Goal: Find specific page/section

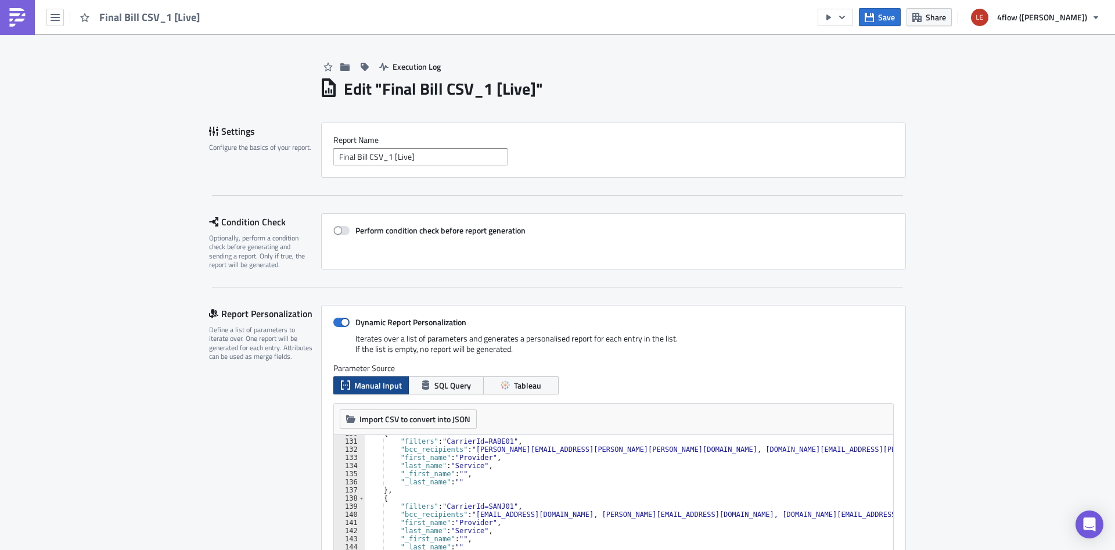
click at [592, 466] on div "{ "filters" : "CarrierId=RABE01" , "bcc_recipients" : "[PERSON_NAME][EMAIL_ADDR…" at bounding box center [635, 498] width 541 height 138
type textarea ""last_name": "Service","
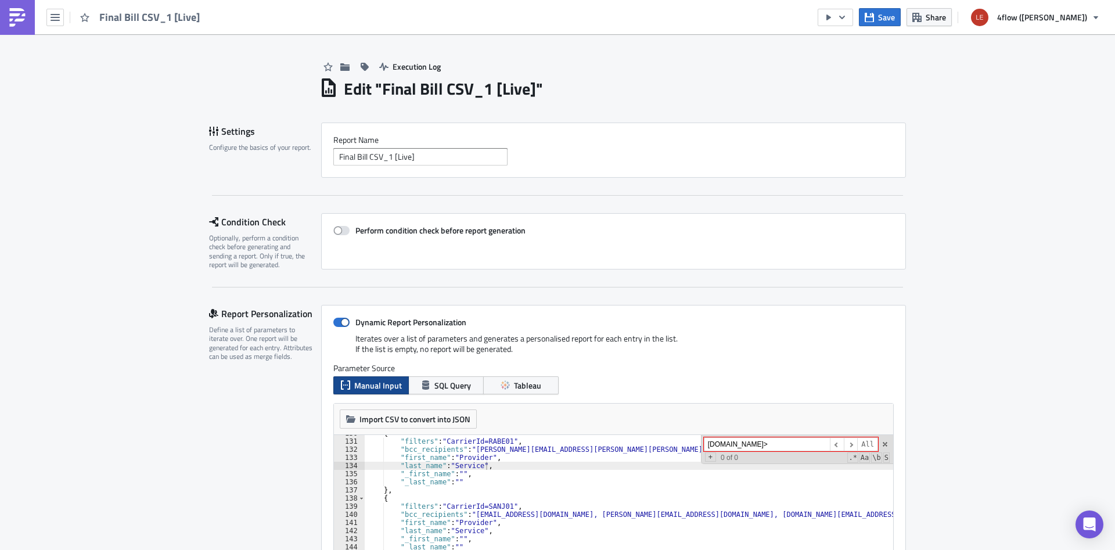
type input "[DOMAIN_NAME]>"
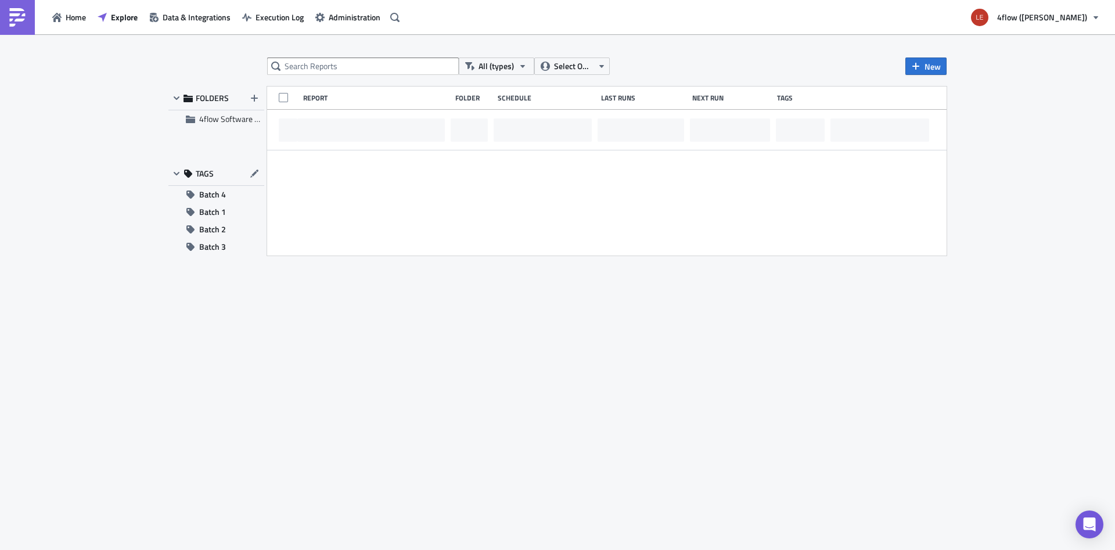
click at [299, 77] on div "All (types) Select Owner New FOLDERS 4flow Software KAM TAGS Batch 4 Batch 1 Ba…" at bounding box center [558, 293] width 790 height 471
click at [306, 73] on input "text" at bounding box center [363, 66] width 192 height 17
type input "final"
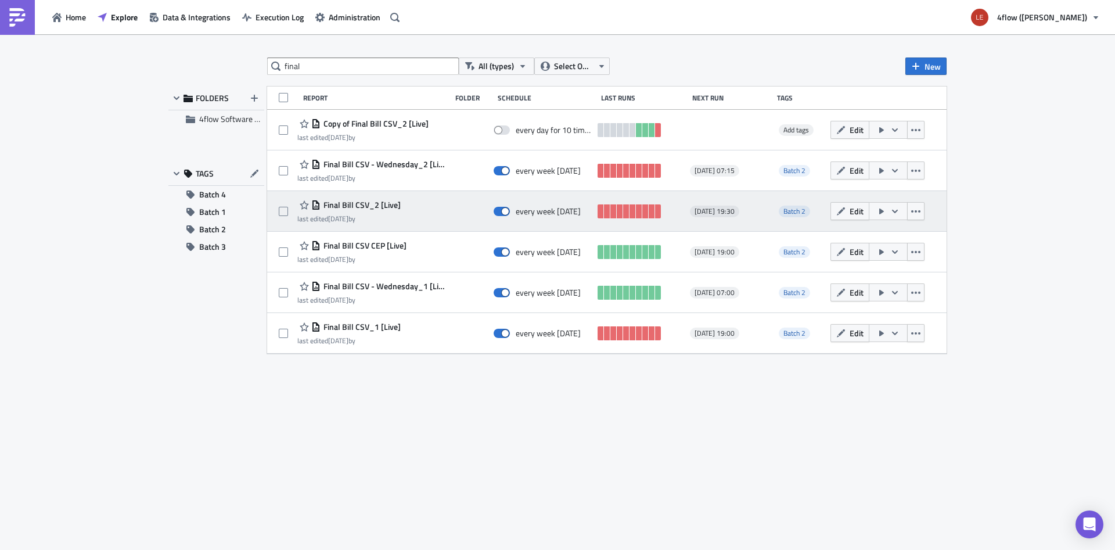
click at [389, 202] on span "Final Bill CSV_2 [Live]" at bounding box center [361, 205] width 80 height 10
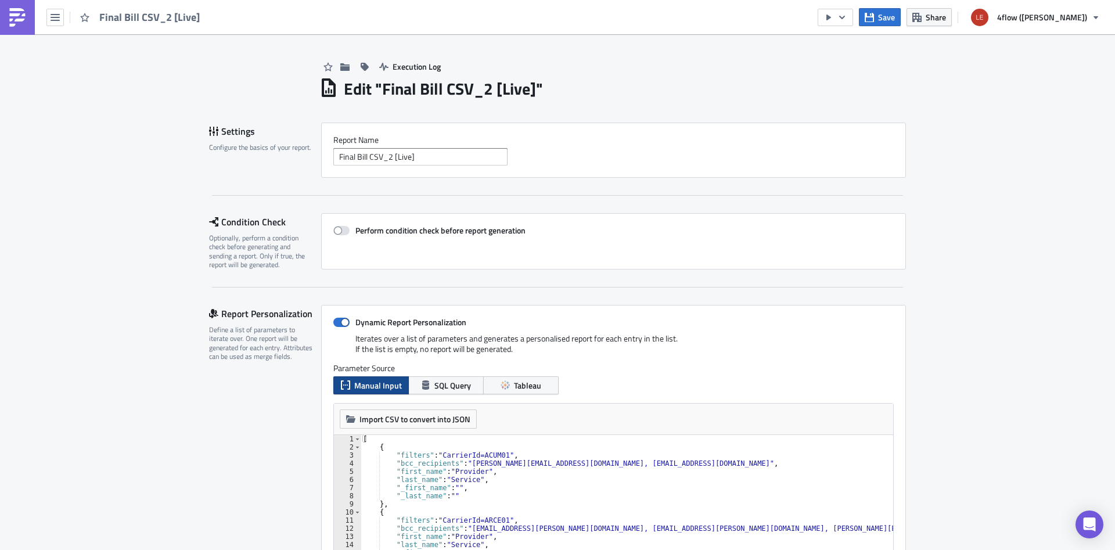
type textarea "},"
click at [737, 502] on div "[ { "filters" : "CarrierId=ACUM01" , "bcc_recipients" : "[PERSON_NAME][EMAIL_AD…" at bounding box center [674, 504] width 626 height 138
type input "[DOMAIN_NAME]>"
click at [886, 445] on span at bounding box center [885, 444] width 8 height 8
